Goal: Information Seeking & Learning: Learn about a topic

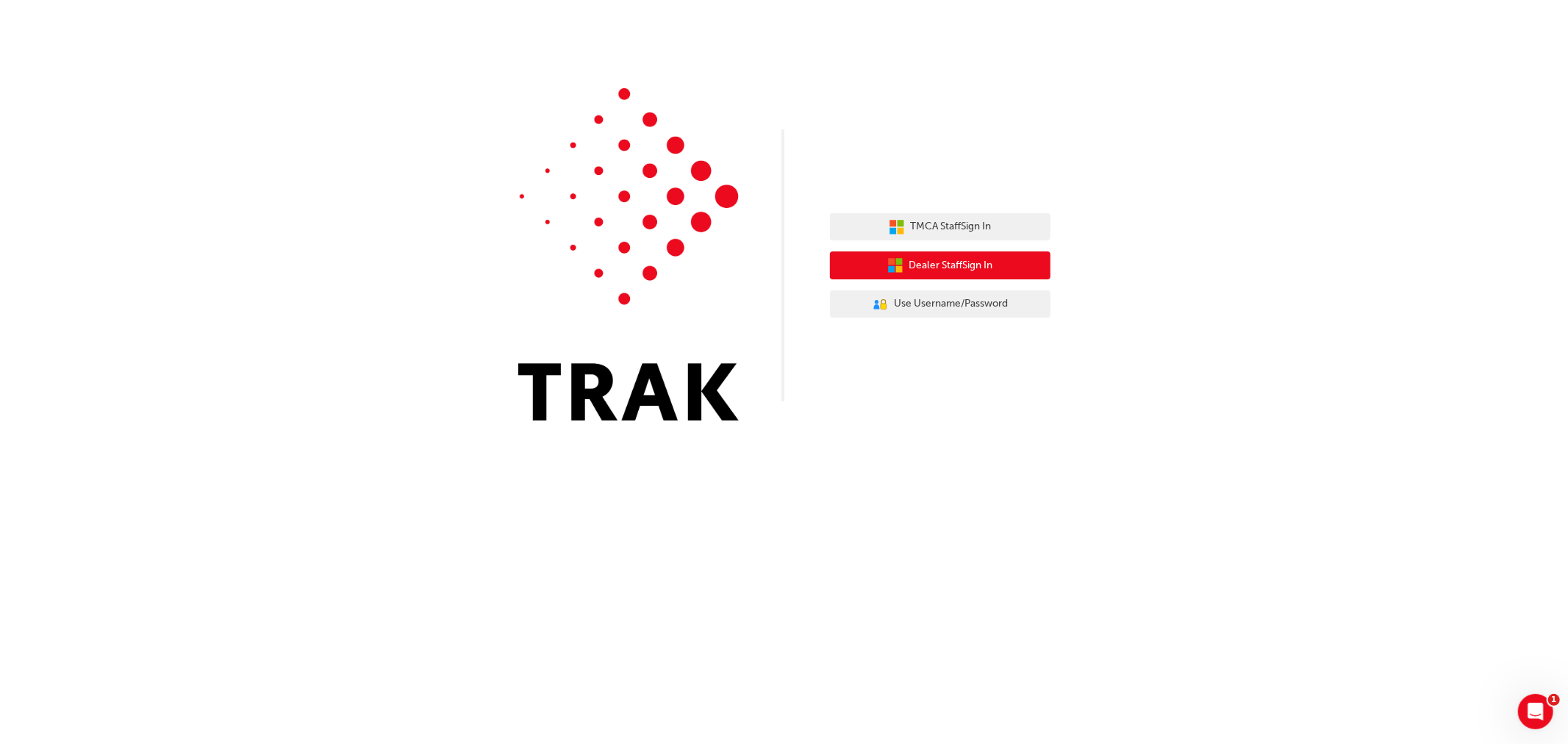
click at [959, 268] on span "Dealer Staff Sign In" at bounding box center [952, 265] width 84 height 17
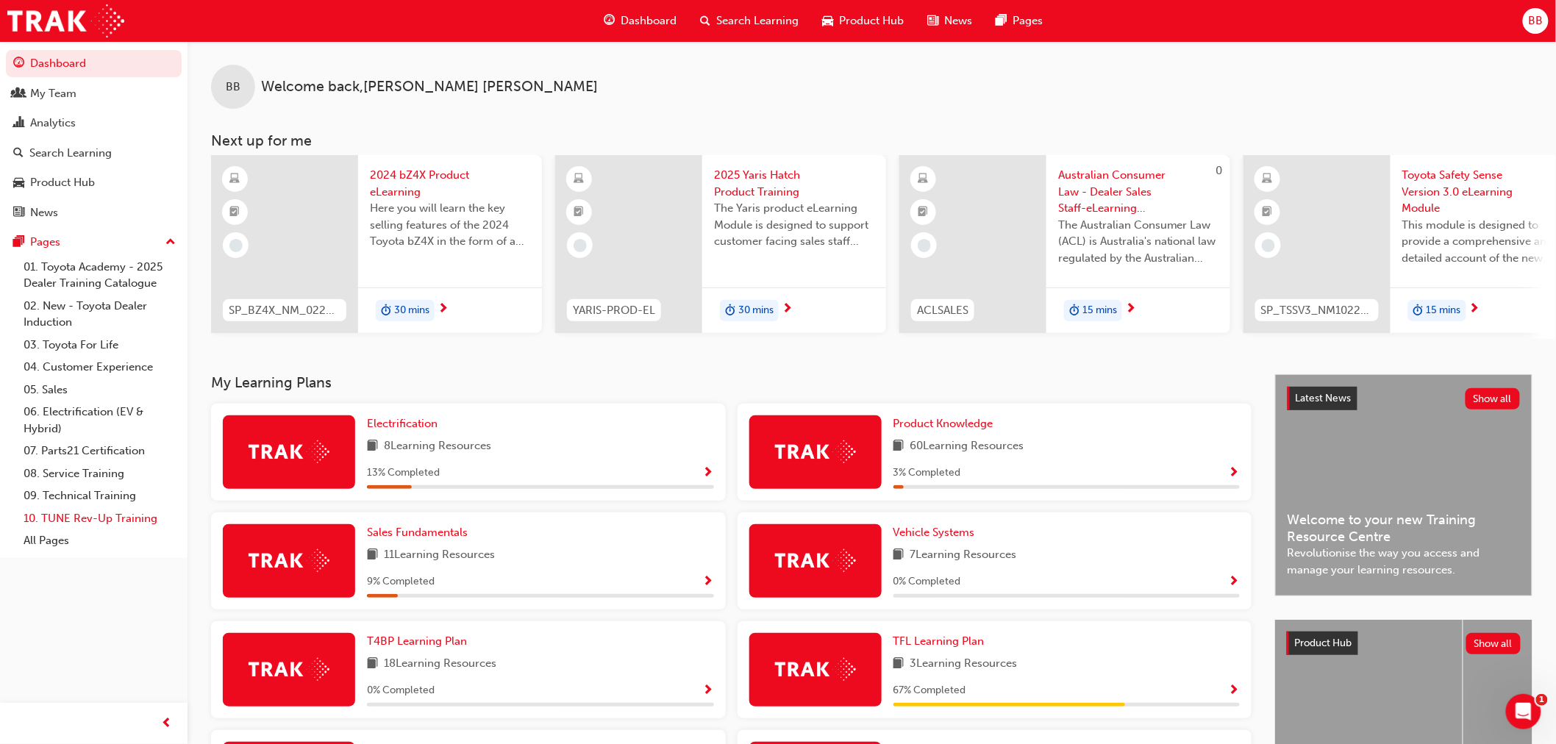
click at [71, 529] on link "10. TUNE Rev-Up Training" at bounding box center [100, 518] width 164 height 23
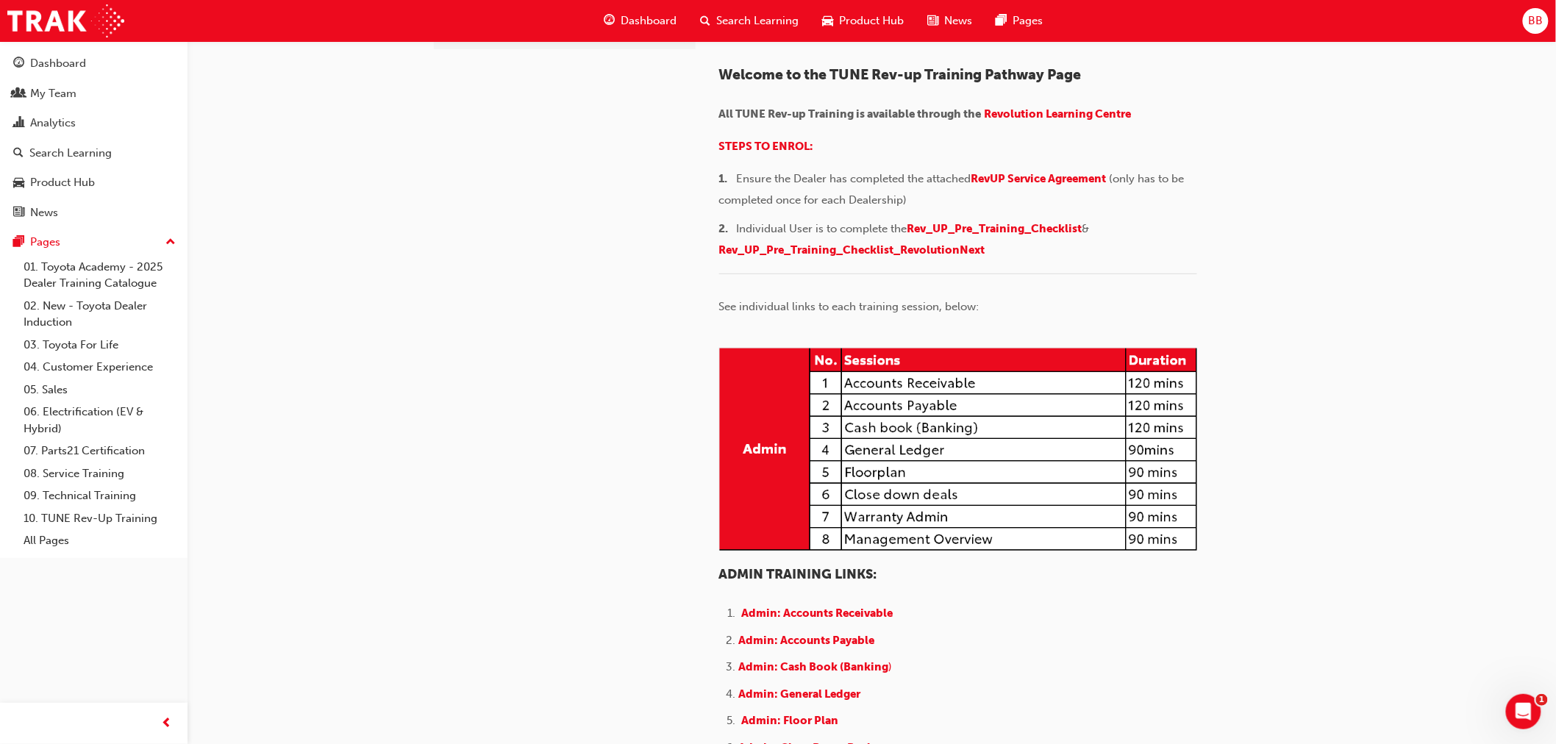
scroll to position [163, 0]
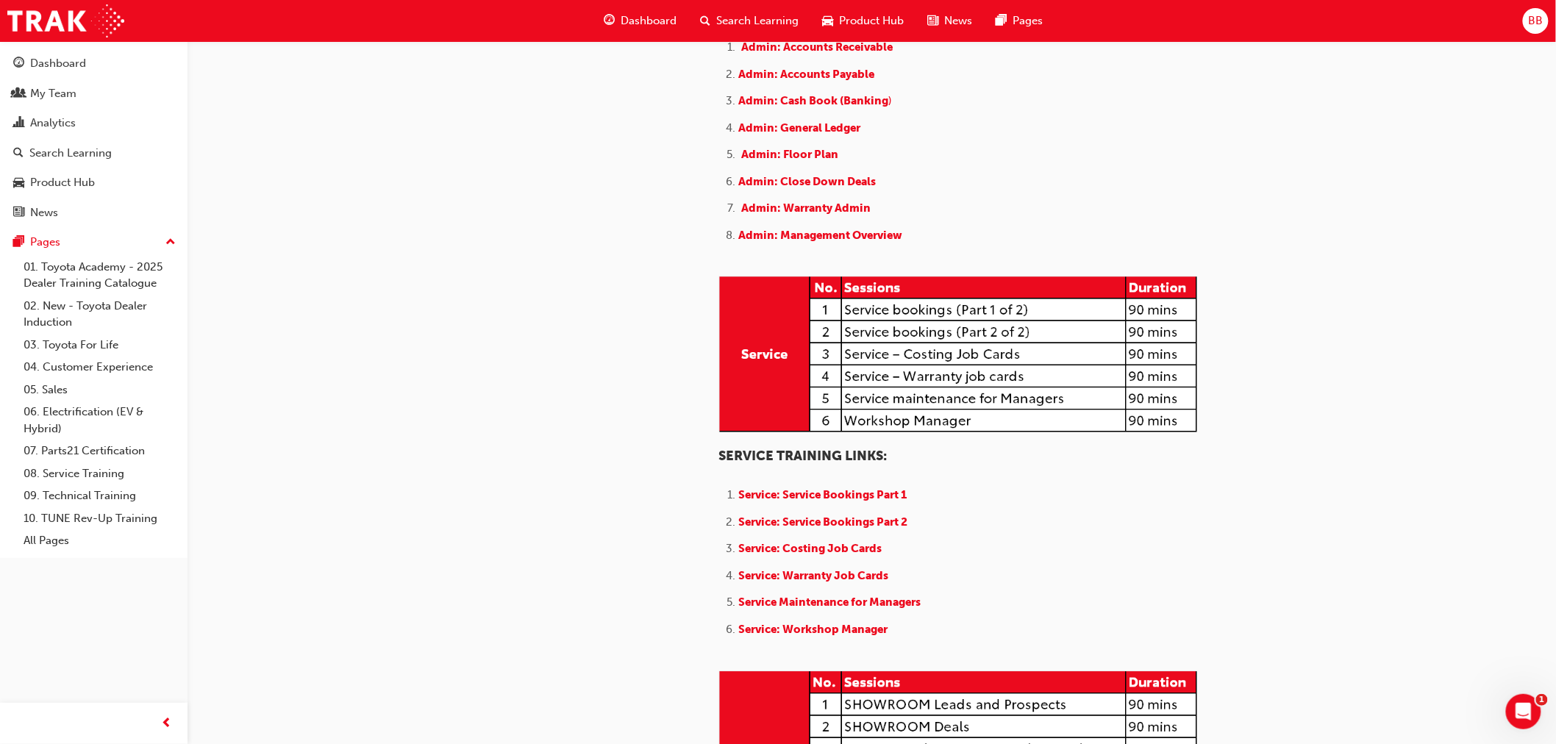
scroll to position [735, 0]
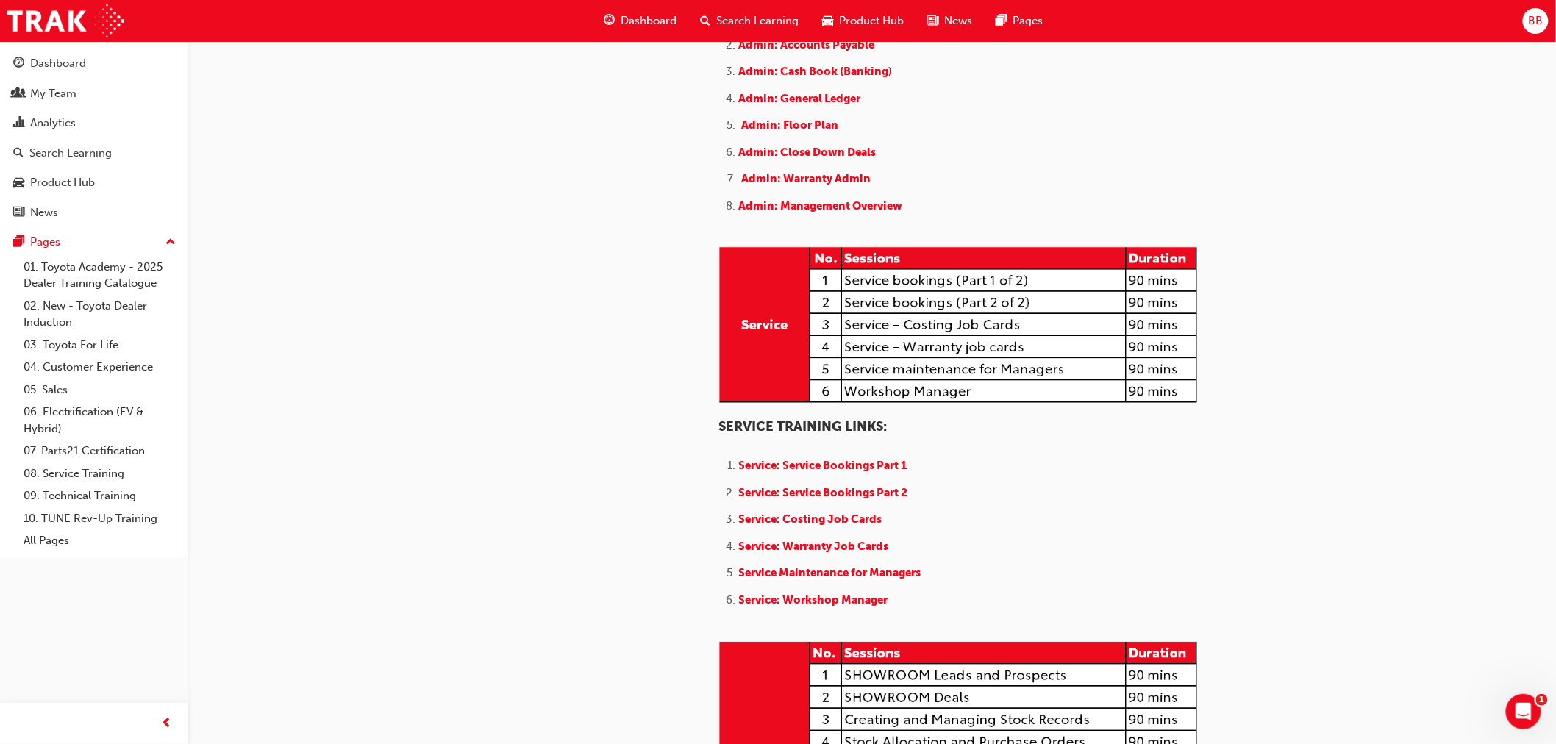
click at [1452, 652] on div "tunerevup 10. TUNE Rev-Up Training TUNE- Used Vehicles-TCPO TUNE - REVOLUTIONne…" at bounding box center [778, 641] width 1556 height 2753
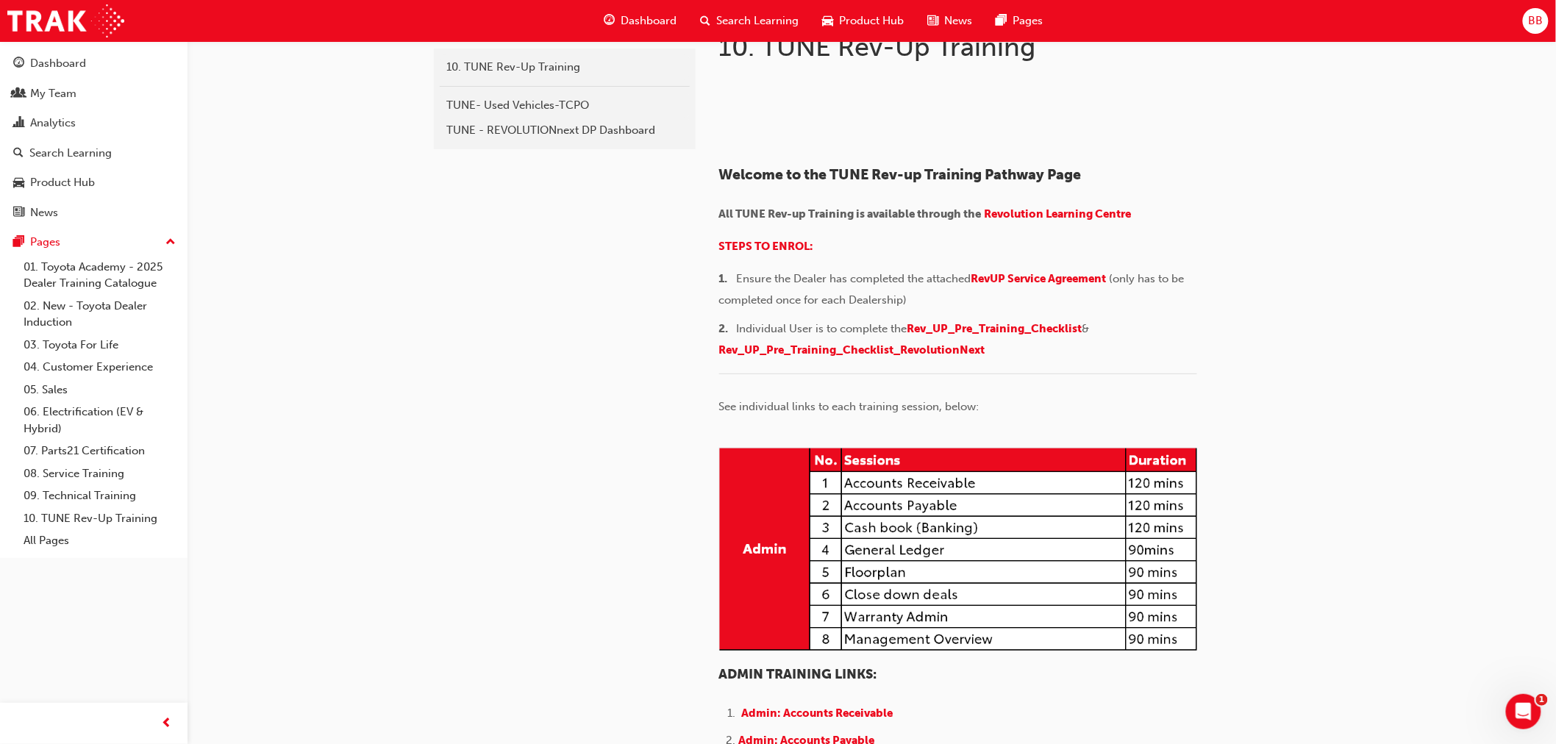
scroll to position [0, 0]
